Goal: Information Seeking & Learning: Learn about a topic

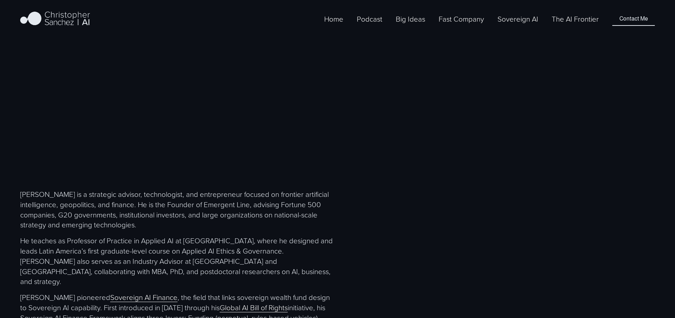
scroll to position [253, 0]
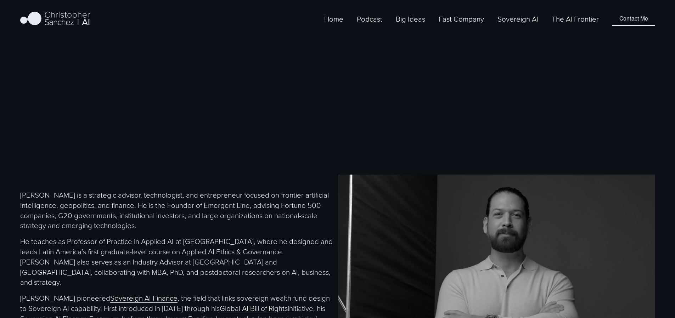
click at [144, 236] on p "He teaches as Professor of Practice in Applied AI at EGADE Business School, whe…" at bounding box center [178, 261] width 317 height 51
drag, startPoint x: 172, startPoint y: 184, endPoint x: 246, endPoint y: 185, distance: 73.4
click at [246, 236] on p "He teaches as Professor of Practice in Applied AI at EGADE Business School, whe…" at bounding box center [178, 261] width 317 height 51
click at [207, 190] on p "Christopher Sanchez is a strategic advisor, technologist, and entrepreneur focu…" at bounding box center [178, 210] width 317 height 41
drag, startPoint x: 193, startPoint y: 152, endPoint x: 234, endPoint y: 152, distance: 41.1
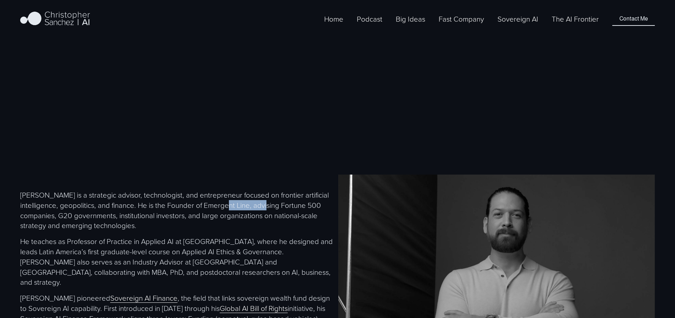
click at [234, 190] on p "Christopher Sanchez is a strategic advisor, technologist, and entrepreneur focu…" at bounding box center [178, 210] width 317 height 41
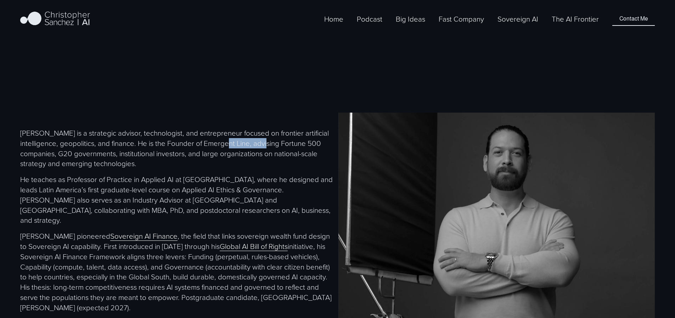
scroll to position [344, 0]
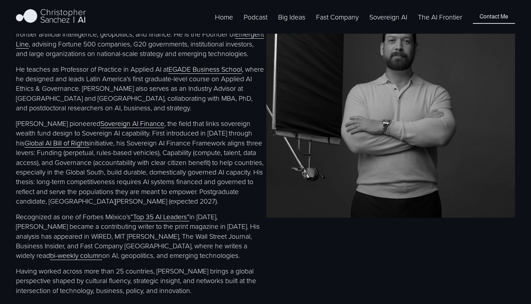
scroll to position [349, 0]
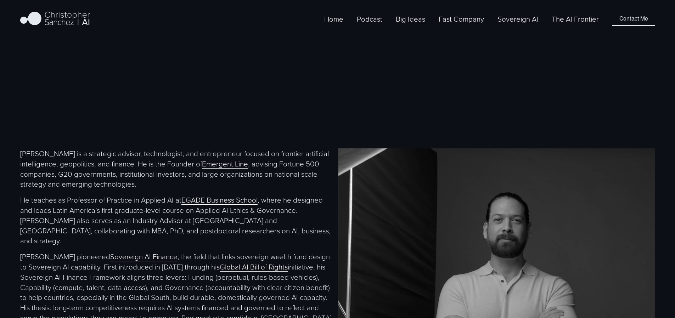
scroll to position [294, 0]
click at [242, 263] on link "Global AI Bill of Rights" at bounding box center [254, 268] width 68 height 10
click at [209, 160] on link "Emergent Line" at bounding box center [225, 165] width 46 height 10
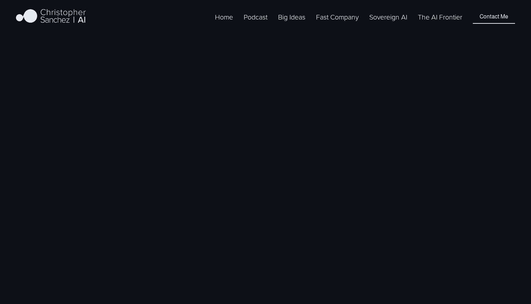
scroll to position [349, 0]
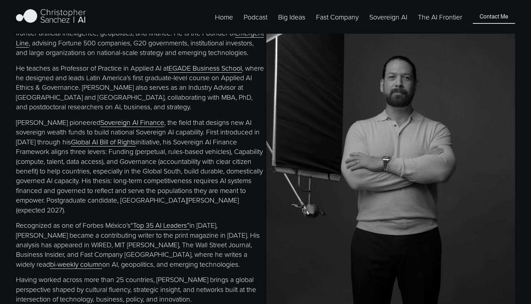
click at [394, 22] on link "Sovereign AI" at bounding box center [388, 16] width 38 height 11
